Goal: Obtain resource: Obtain resource

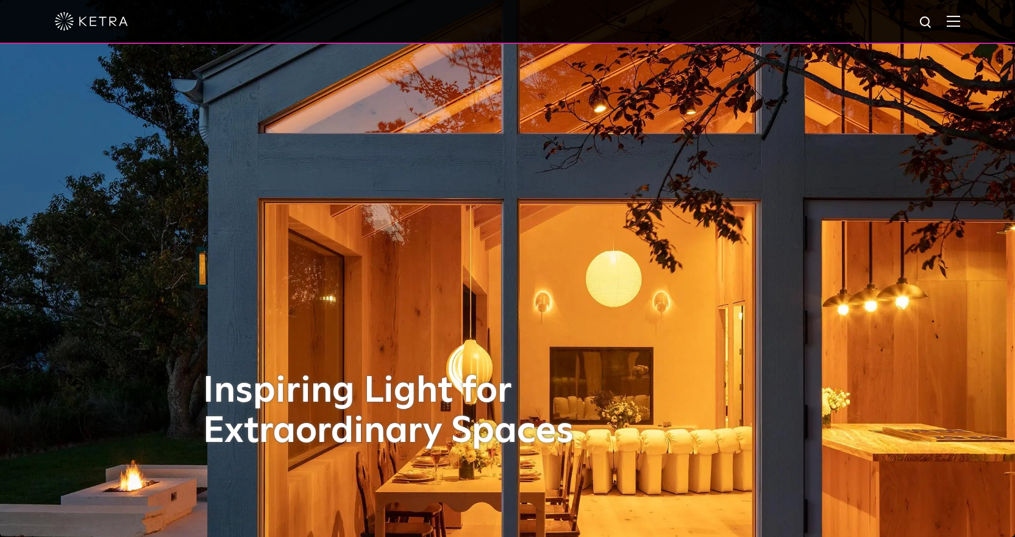
click at [960, 26] on img at bounding box center [952, 21] width 13 height 12
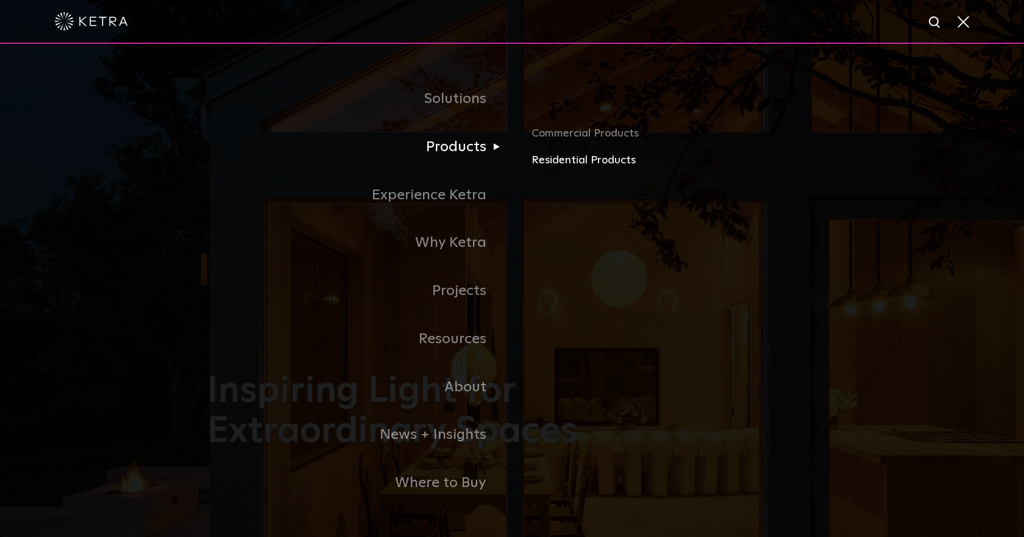
click at [562, 161] on link "Residential Products" at bounding box center [673, 161] width 285 height 18
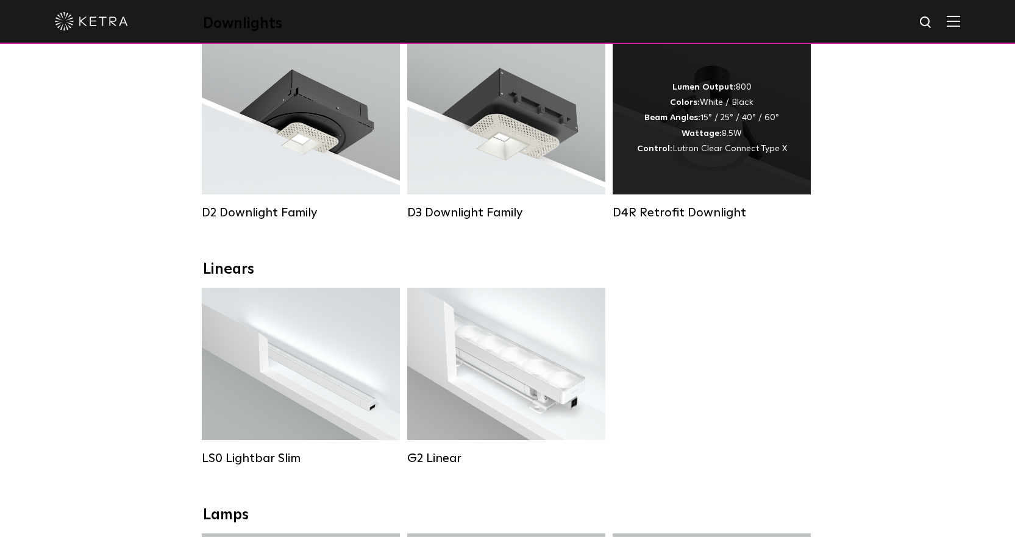
scroll to position [244, 0]
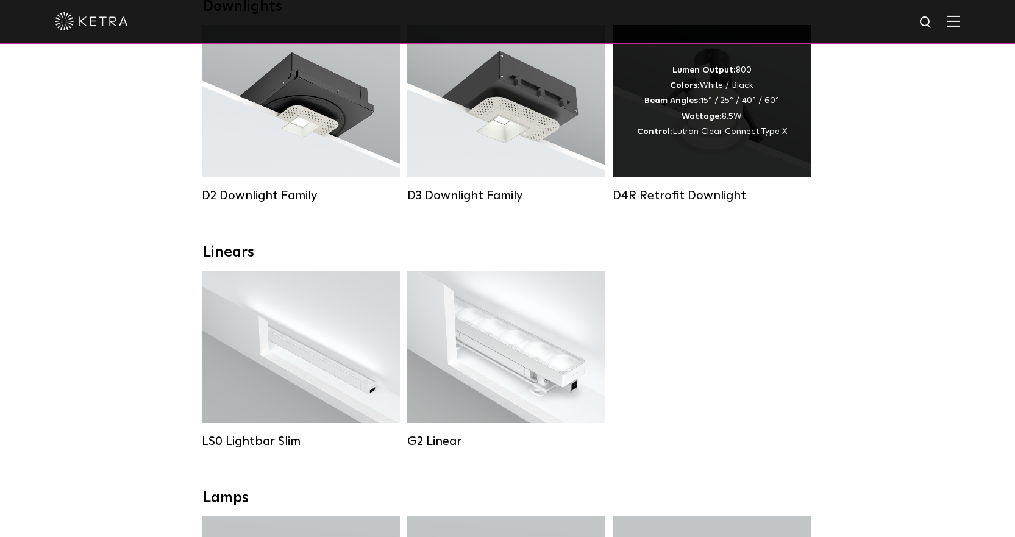
click at [753, 151] on div "Lumen Output: 800 Colors: White / Black Beam Angles: 15° / 25° / 40° / 60° Watt…" at bounding box center [711, 101] width 198 height 152
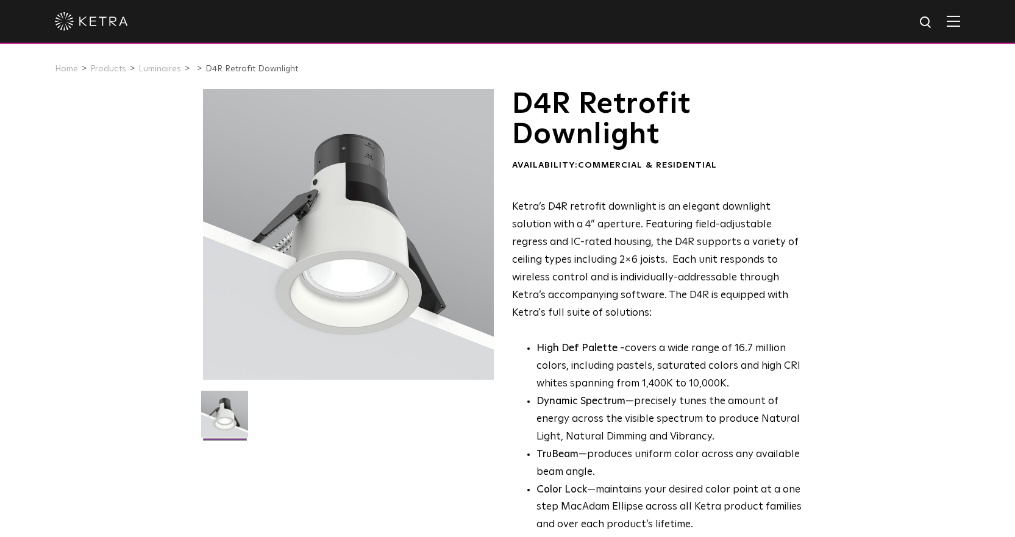
scroll to position [244, 0]
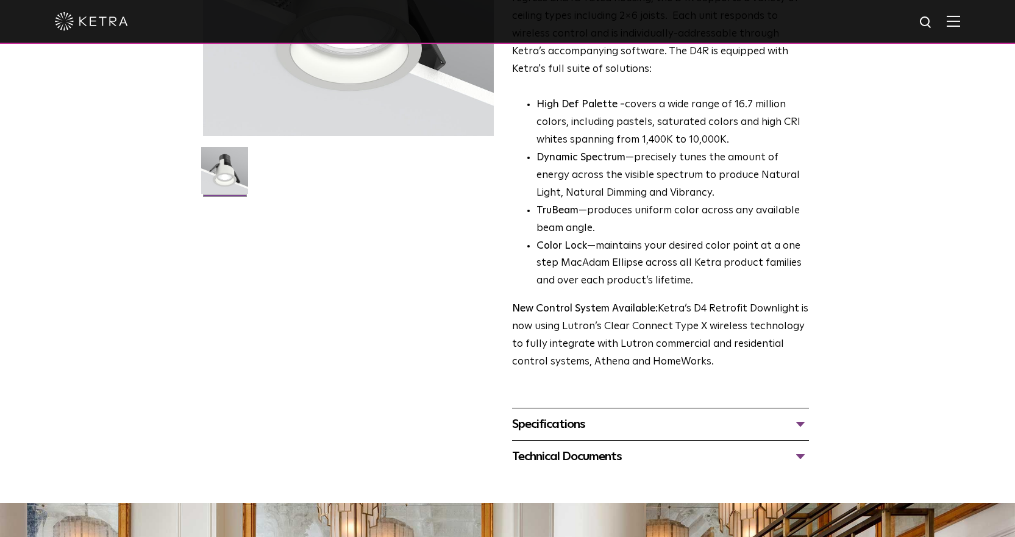
click at [597, 461] on div "Technical Documents" at bounding box center [660, 456] width 297 height 19
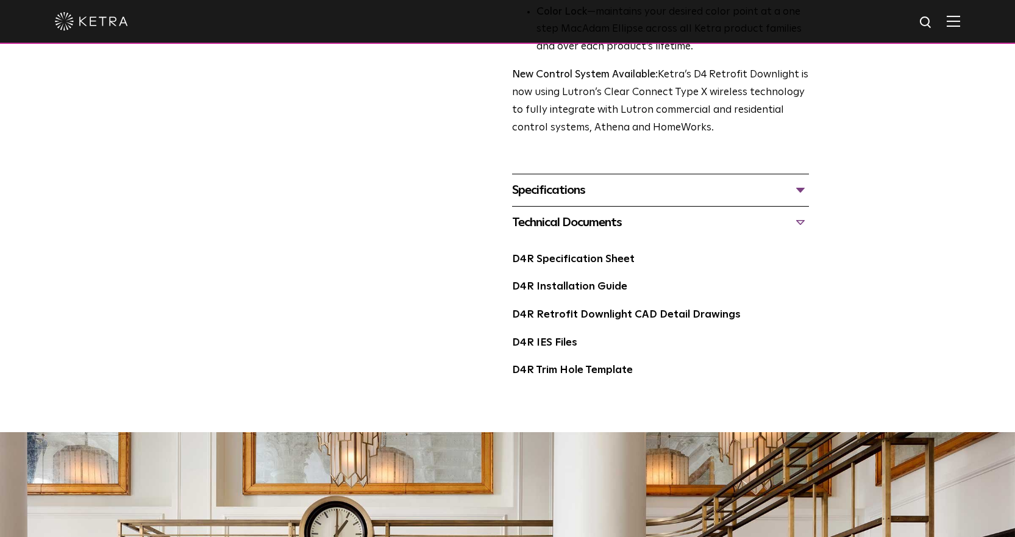
scroll to position [487, 0]
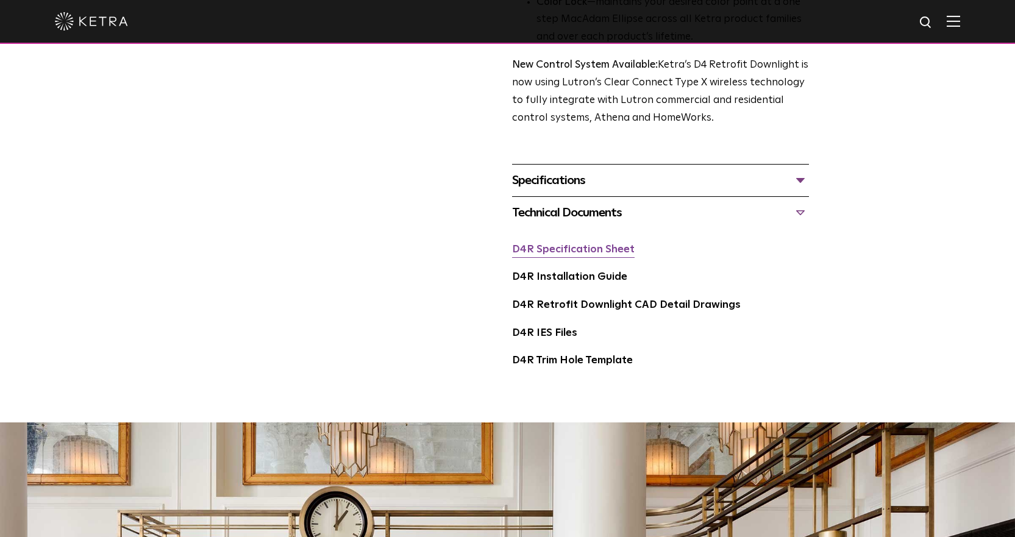
click at [605, 250] on link "D4R Specification Sheet" at bounding box center [573, 249] width 122 height 10
